Goal: Check status: Check status

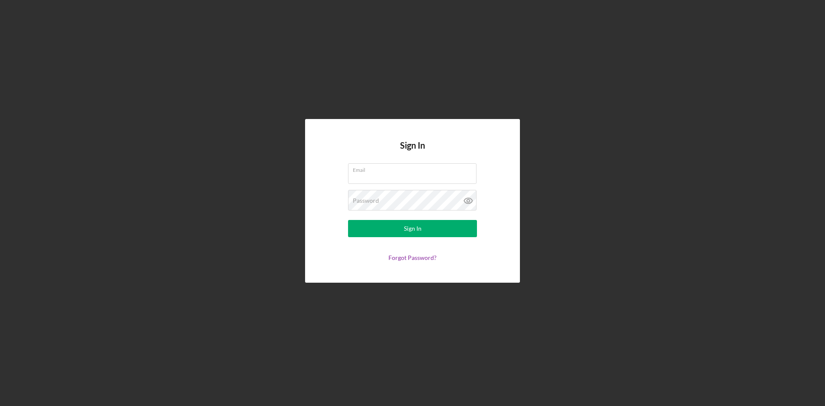
type input "[PERSON_NAME][EMAIL_ADDRESS][DOMAIN_NAME]"
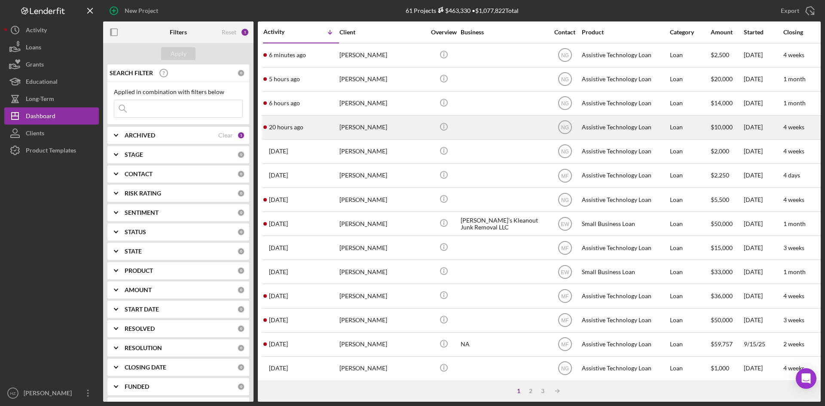
click at [324, 129] on div "20 hours ago [PERSON_NAME]" at bounding box center [301, 127] width 75 height 23
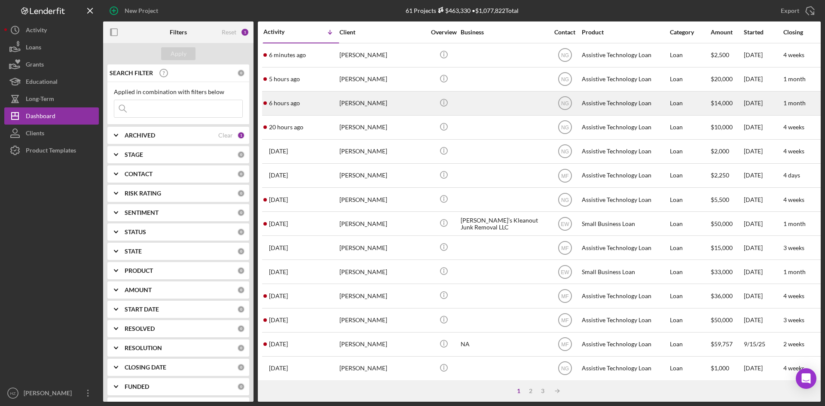
click at [302, 104] on div "6 hours ago [PERSON_NAME]" at bounding box center [301, 103] width 75 height 23
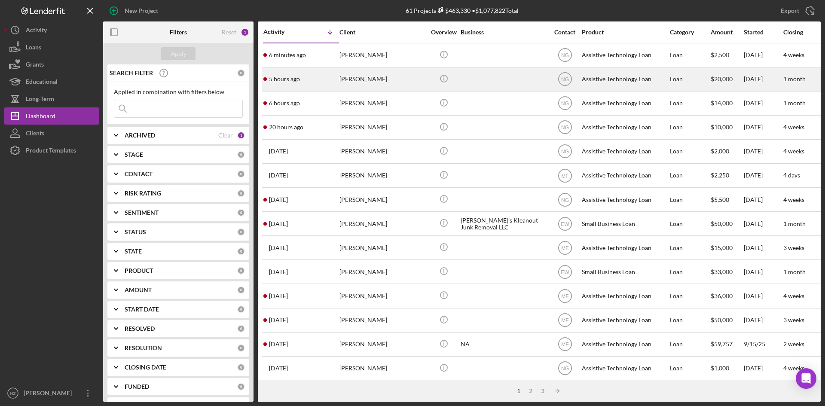
click at [317, 80] on div "5 hours ago [PERSON_NAME]" at bounding box center [301, 79] width 75 height 23
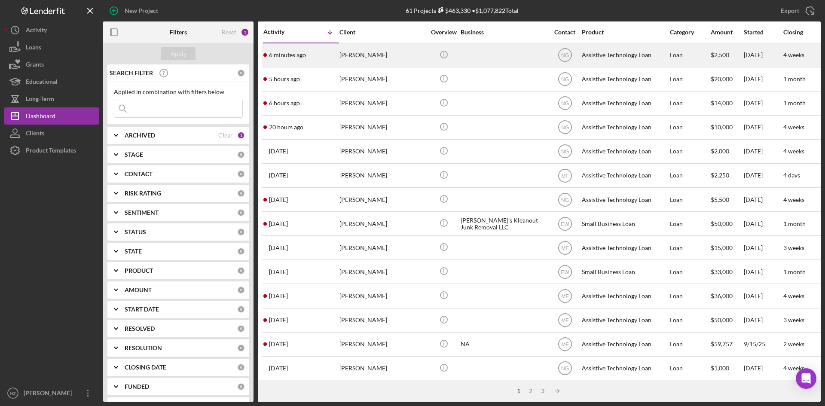
click at [347, 58] on div "[PERSON_NAME]" at bounding box center [383, 55] width 86 height 23
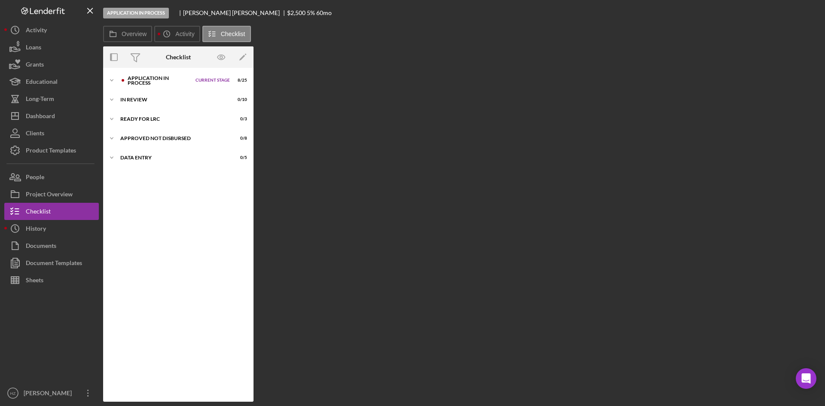
scroll to position [1, 0]
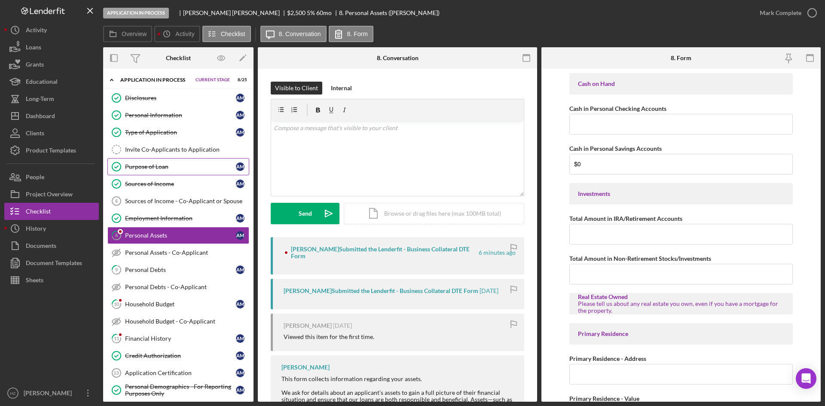
click at [137, 167] on div "Purpose of Loan" at bounding box center [180, 166] width 111 height 7
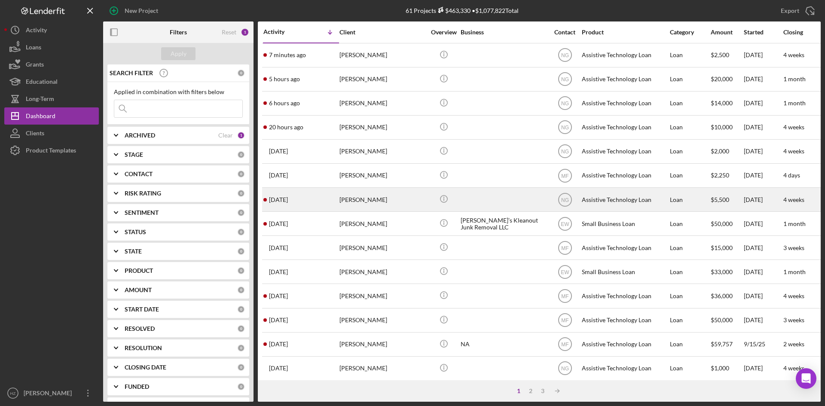
click at [288, 202] on time "[DATE]" at bounding box center [278, 199] width 19 height 7
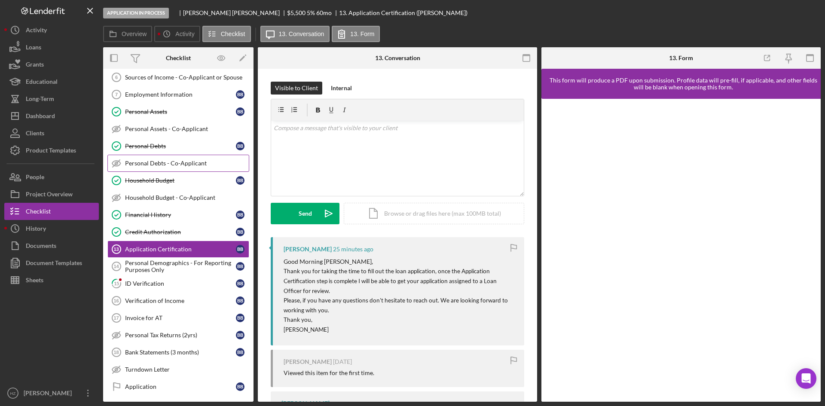
scroll to position [139, 0]
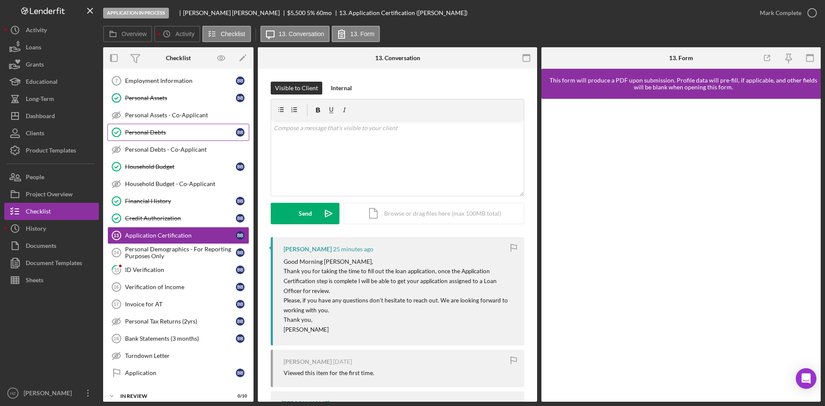
click at [153, 136] on div "Personal Debts" at bounding box center [180, 132] width 111 height 7
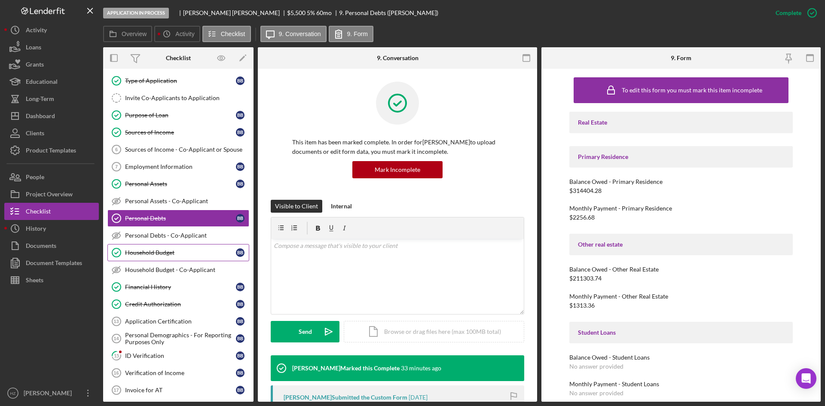
scroll to position [10, 0]
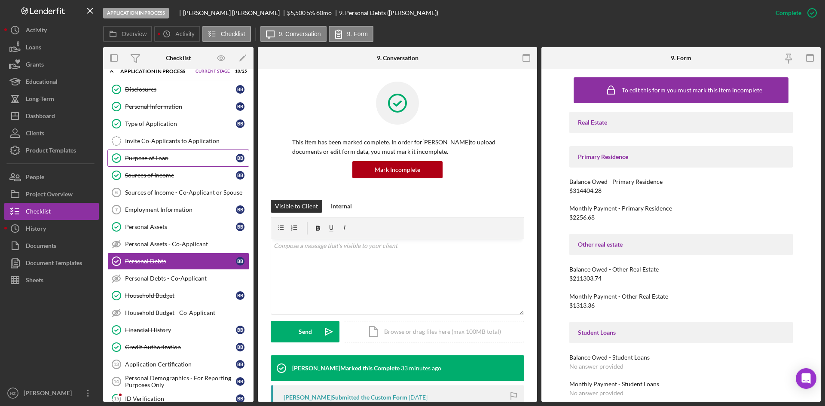
click at [150, 159] on div "Purpose of Loan" at bounding box center [180, 158] width 111 height 7
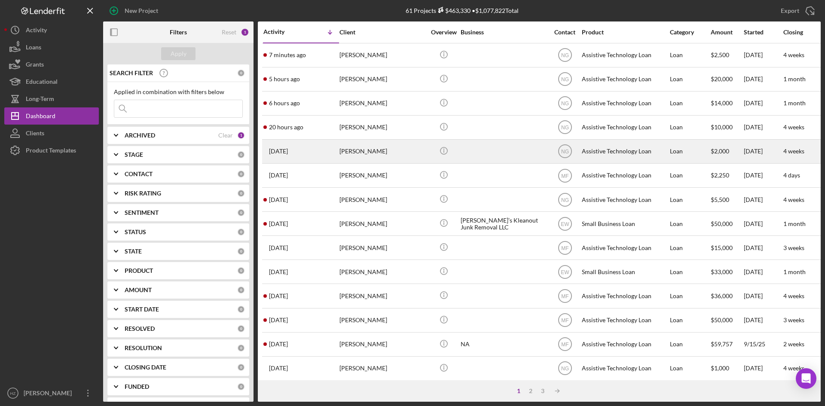
click at [326, 149] on div "[DATE] [PERSON_NAME]" at bounding box center [301, 151] width 75 height 23
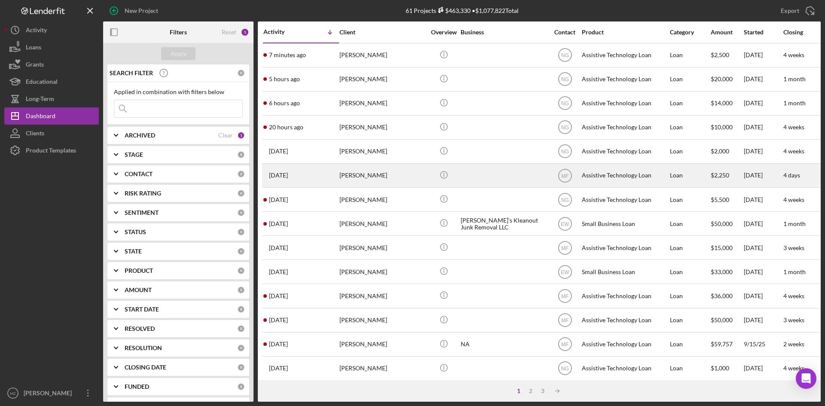
click at [317, 177] on div "[DATE] [PERSON_NAME]" at bounding box center [301, 175] width 75 height 23
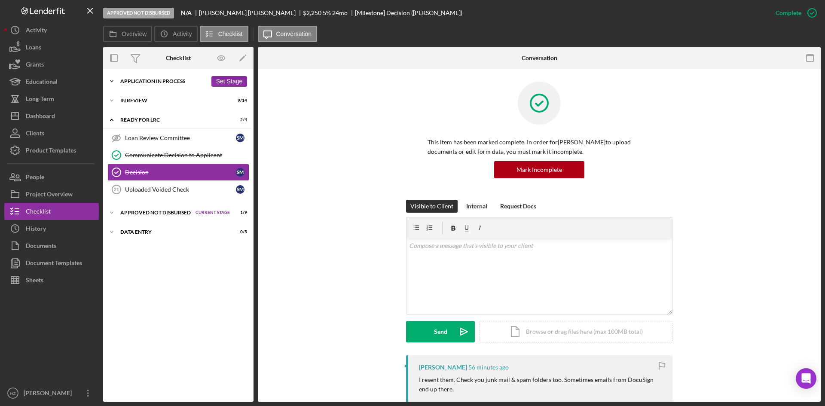
click at [112, 81] on polyline at bounding box center [111, 81] width 3 height 2
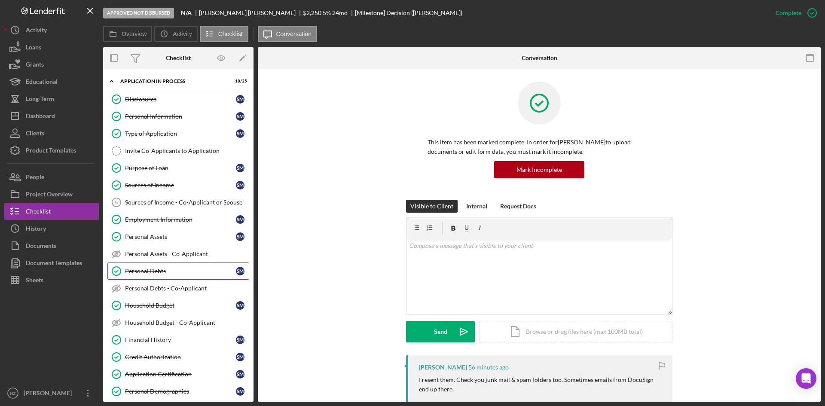
click at [150, 273] on div "Personal Debts" at bounding box center [180, 271] width 111 height 7
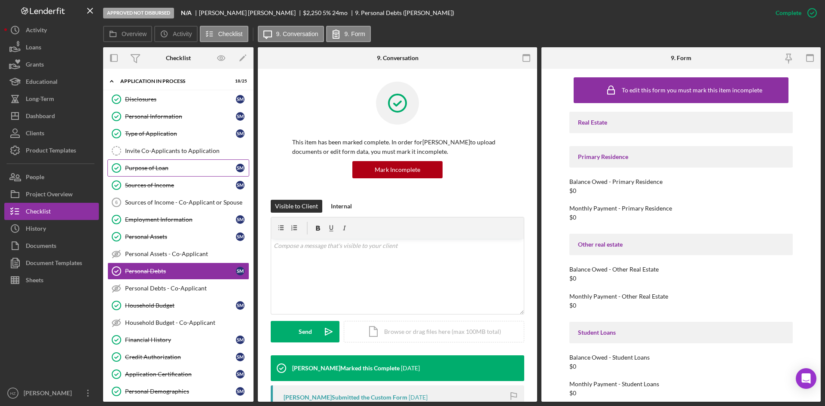
click at [143, 171] on div "Purpose of Loan" at bounding box center [180, 168] width 111 height 7
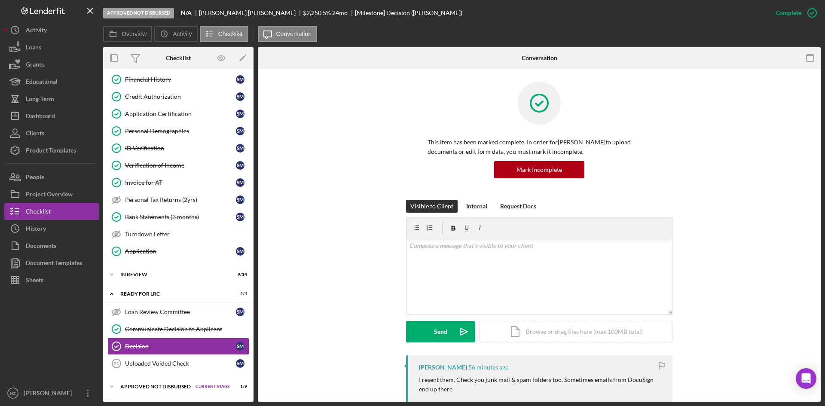
scroll to position [278, 0]
